Goal: Check status

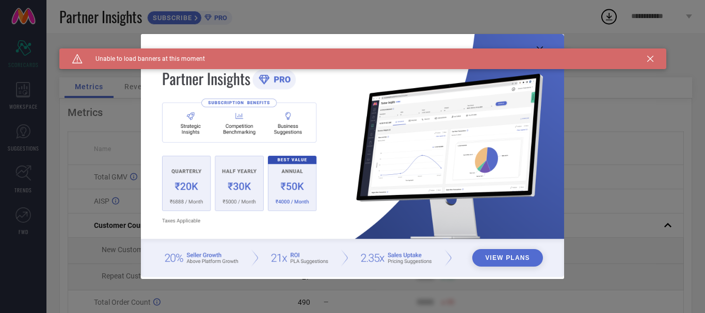
click at [649, 58] on icon at bounding box center [650, 59] width 6 height 6
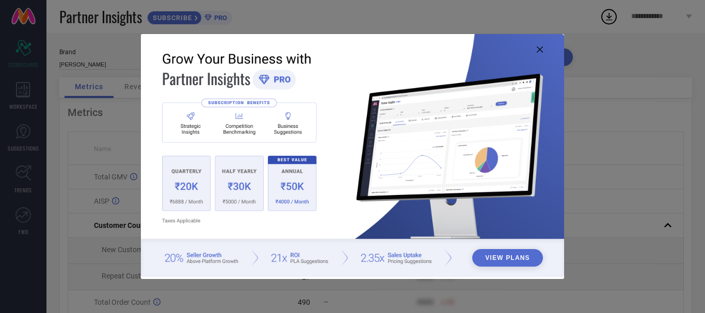
click at [542, 53] on icon at bounding box center [540, 49] width 6 height 6
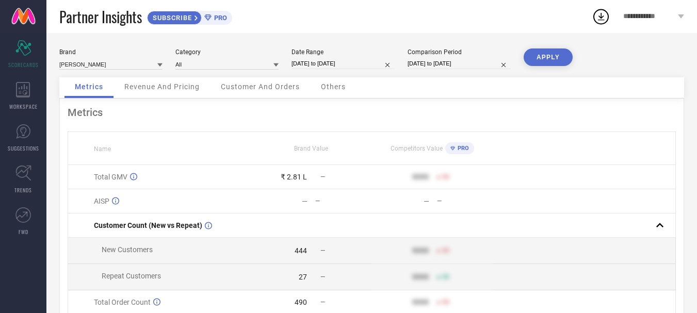
click at [552, 53] on button "APPLY" at bounding box center [548, 58] width 49 height 18
select select "7"
select select "2025"
select select "8"
select select "2025"
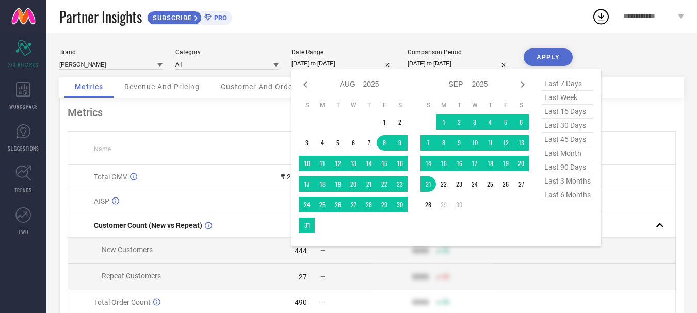
click at [336, 61] on input "[DATE] to [DATE]" at bounding box center [343, 63] width 103 height 11
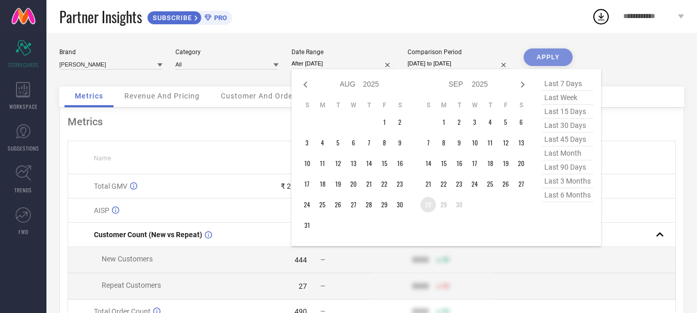
click at [429, 206] on td "28" at bounding box center [428, 204] width 15 height 15
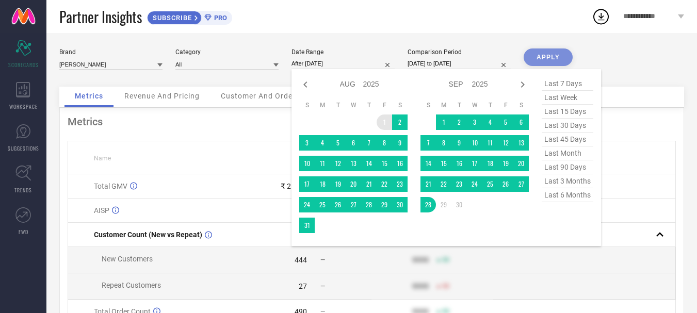
type input "[DATE] to [DATE]"
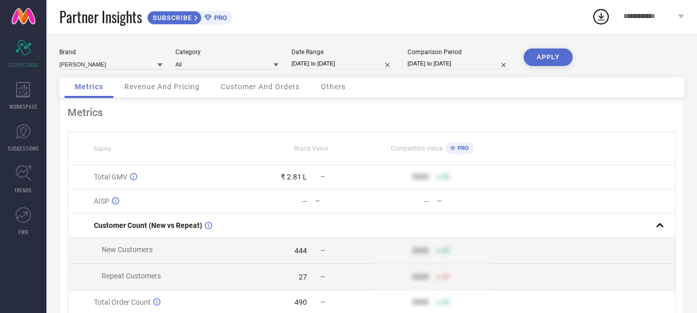
click at [550, 55] on button "APPLY" at bounding box center [548, 58] width 49 height 18
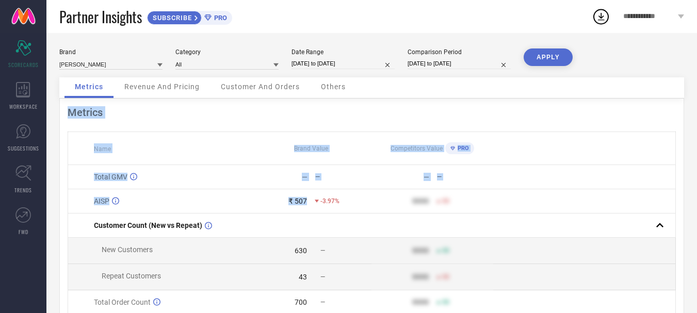
drag, startPoint x: 316, startPoint y: 196, endPoint x: 287, endPoint y: 126, distance: 74.8
click at [287, 126] on div "Metrics Name Brand Value Competitors Value PRO Total GMV — — — — AISP ₹ 507 -3.…" at bounding box center [371, 256] width 625 height 315
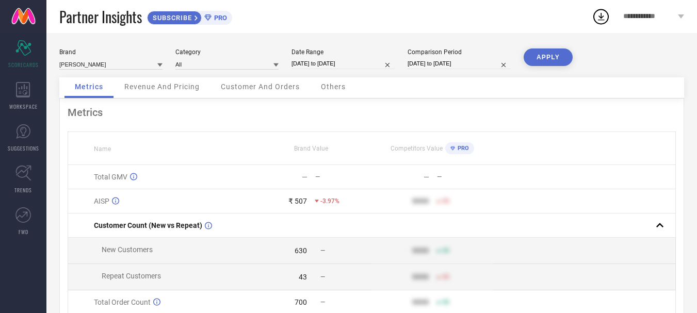
click at [235, 71] on div "Brand [PERSON_NAME] Category All Date Range [DATE] to [DATE] Comparison Period …" at bounding box center [371, 63] width 625 height 29
click at [235, 68] on input at bounding box center [226, 64] width 103 height 11
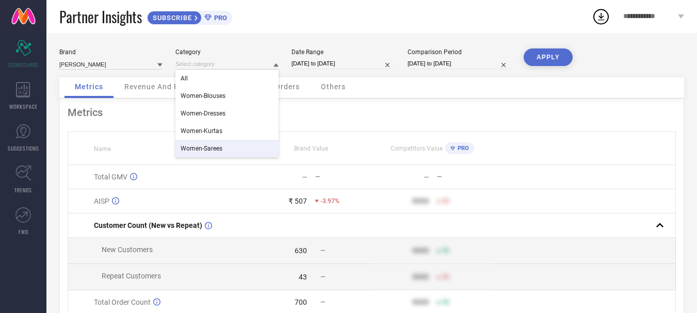
click at [226, 148] on div "Women-Sarees" at bounding box center [226, 149] width 103 height 18
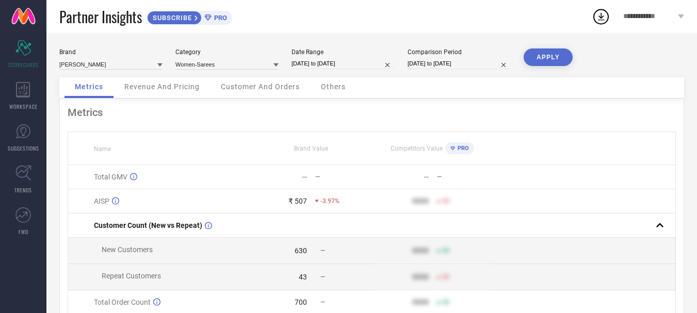
click at [549, 54] on button "APPLY" at bounding box center [548, 58] width 49 height 18
click at [183, 88] on span "Revenue And Pricing" at bounding box center [161, 87] width 75 height 8
